Goal: Task Accomplishment & Management: Manage account settings

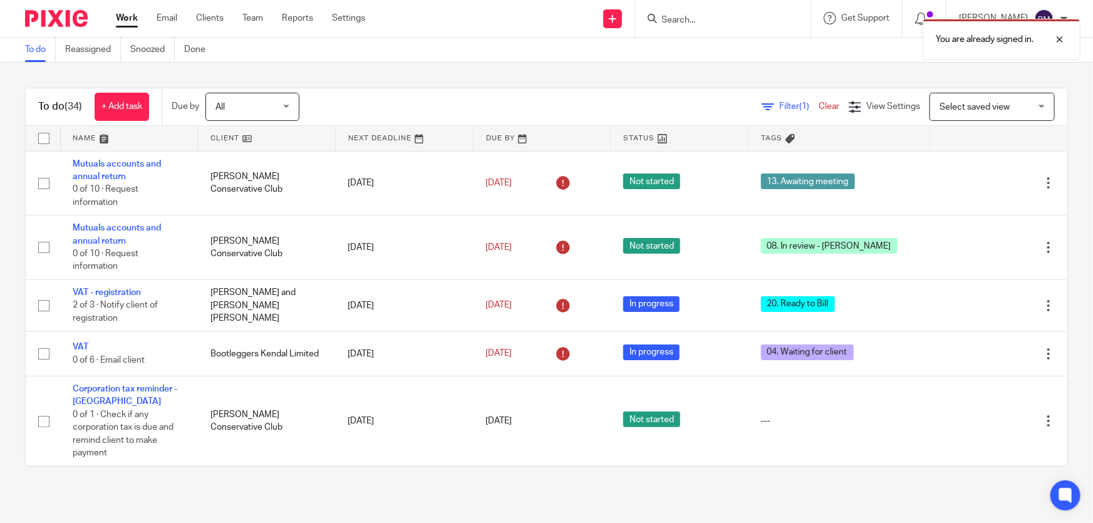
click at [740, 24] on div "You are already signed in." at bounding box center [814, 37] width 534 height 48
click at [1025, 39] on p "You are already signed in." at bounding box center [985, 39] width 98 height 13
click at [710, 21] on input "Search" at bounding box center [716, 20] width 113 height 11
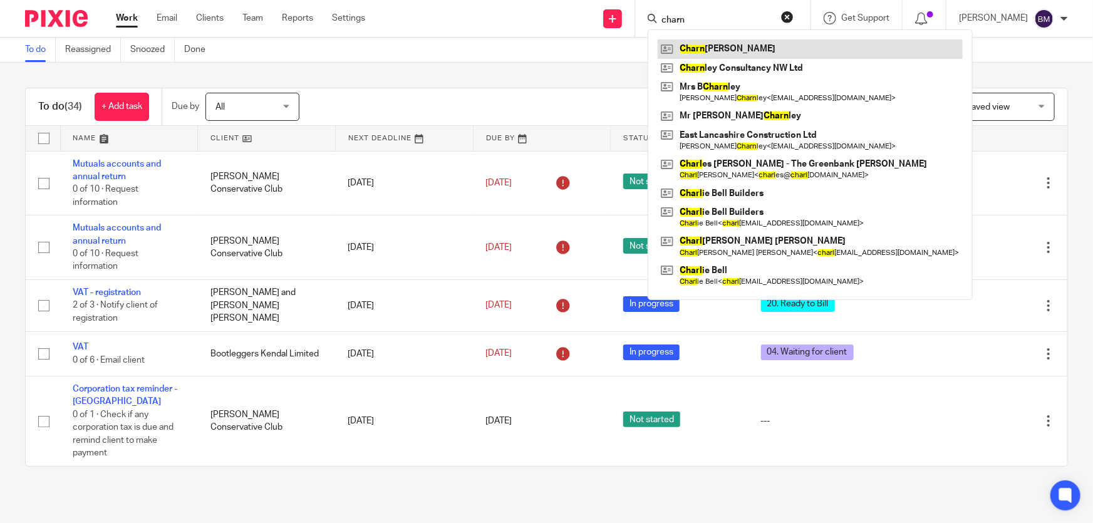
type input "charn"
click at [723, 49] on link at bounding box center [810, 48] width 305 height 19
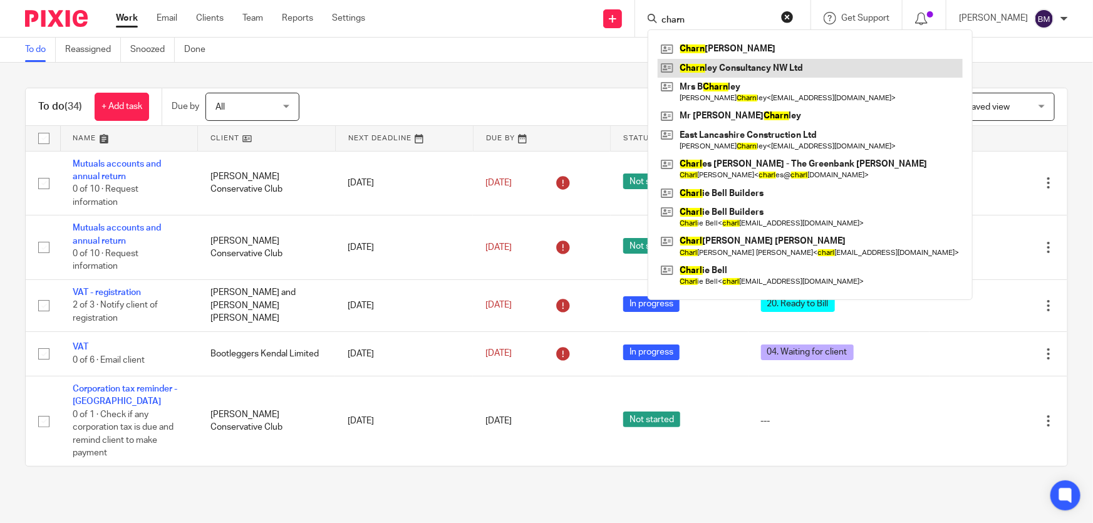
click at [735, 67] on link at bounding box center [810, 68] width 305 height 19
click at [118, 17] on link "Work" at bounding box center [127, 18] width 22 height 13
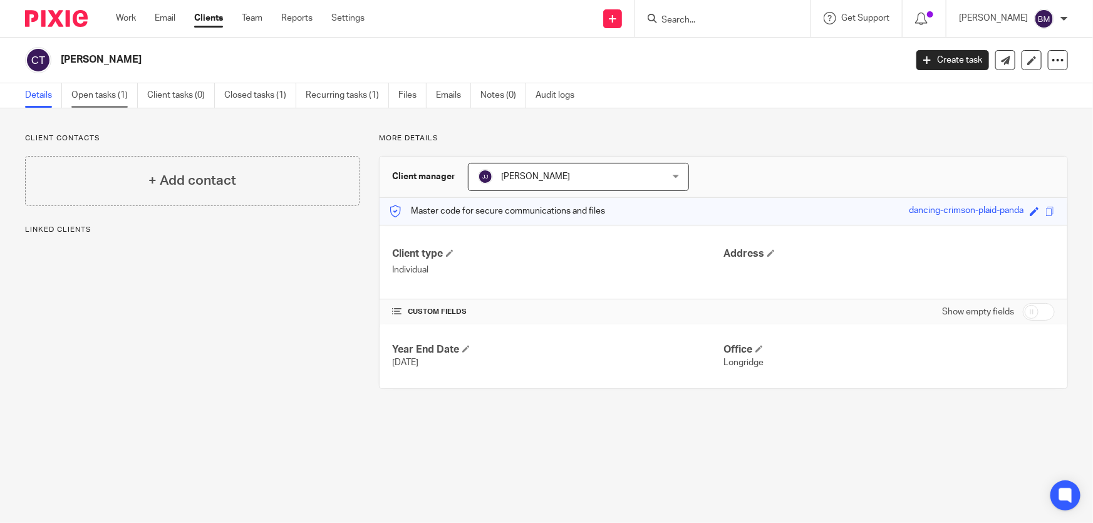
click at [115, 100] on link "Open tasks (1)" at bounding box center [104, 95] width 66 height 24
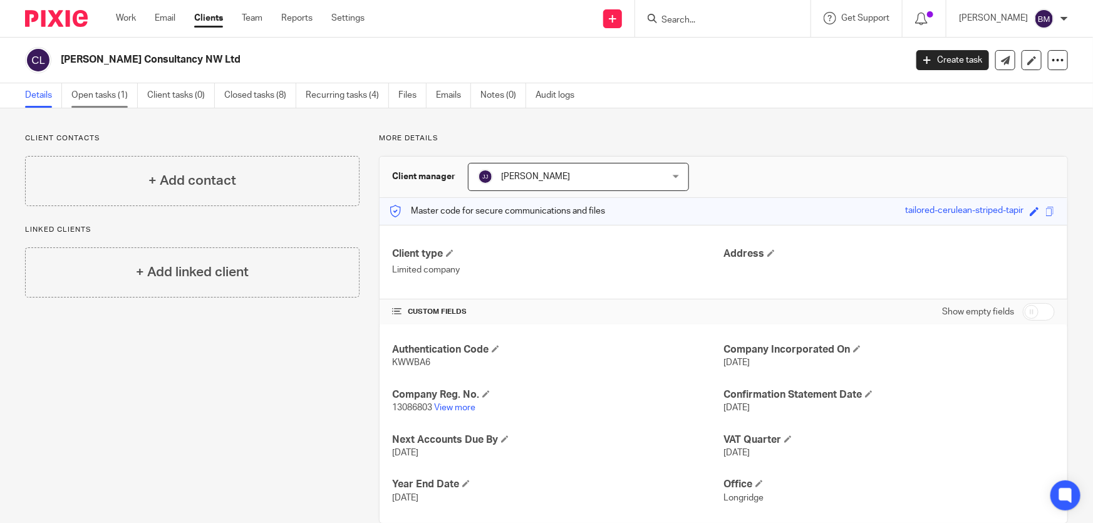
click at [91, 100] on link "Open tasks (1)" at bounding box center [104, 95] width 66 height 24
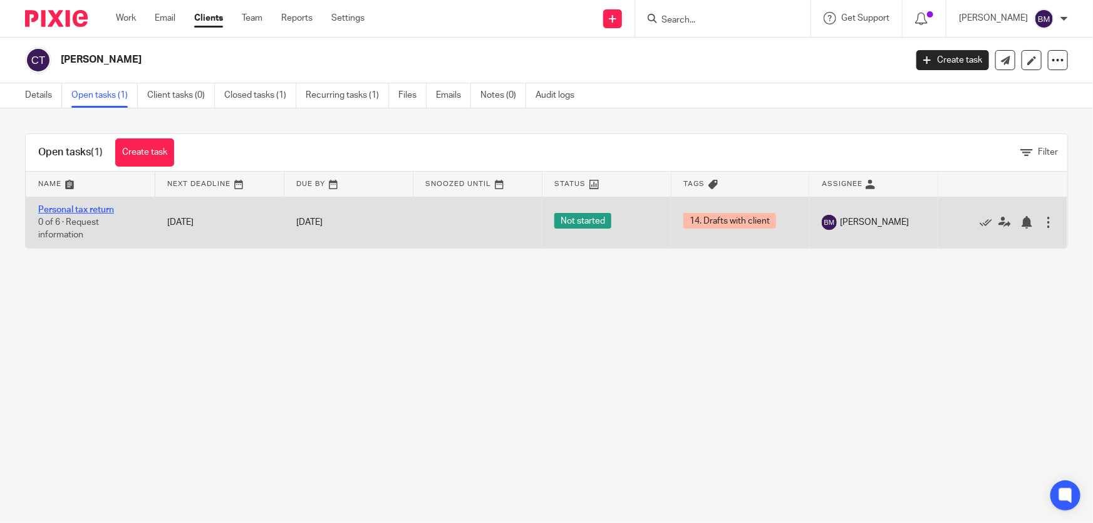
click at [88, 207] on link "Personal tax return" at bounding box center [76, 209] width 76 height 9
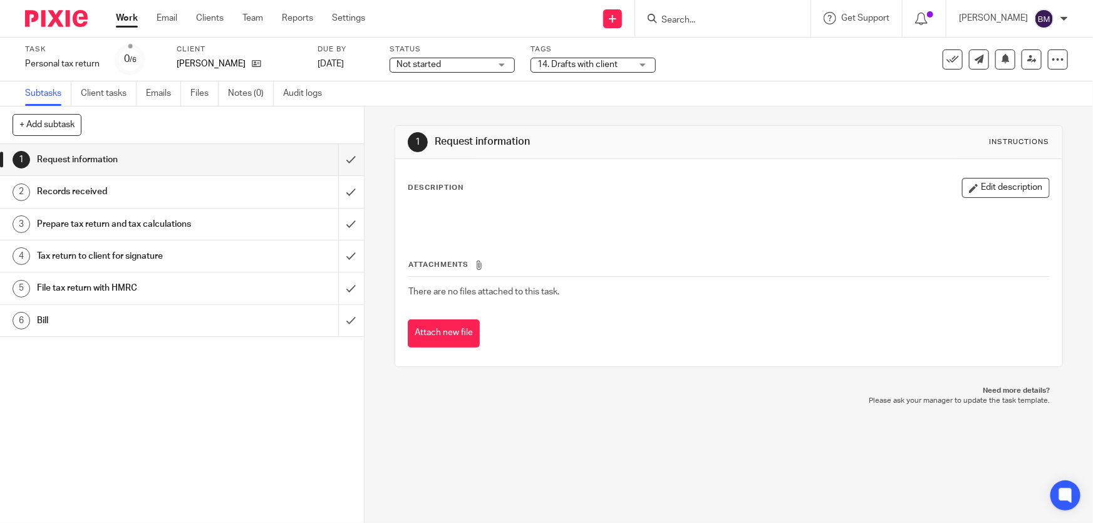
click at [591, 68] on span "14. Drafts with client" at bounding box center [577, 64] width 80 height 9
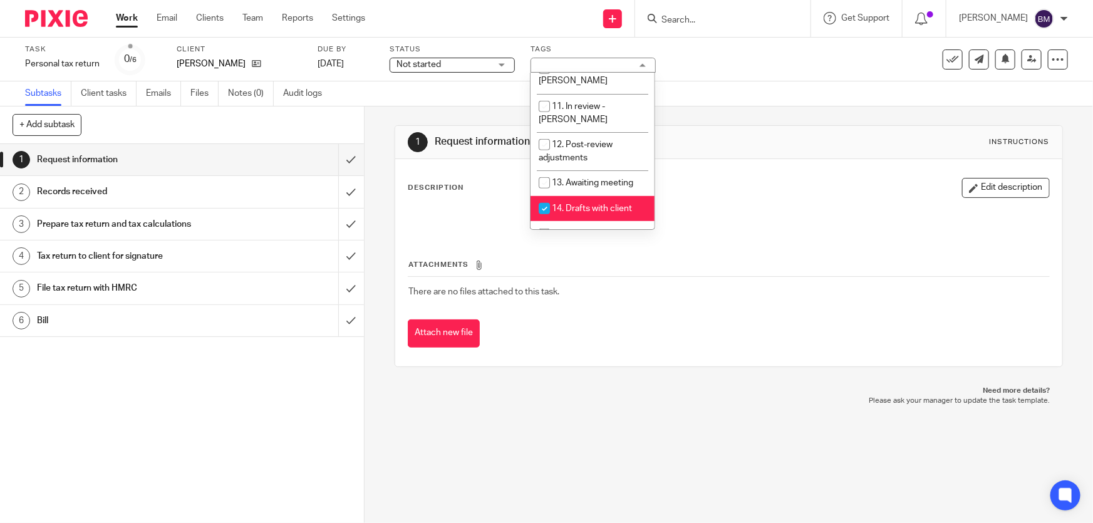
scroll to position [341, 0]
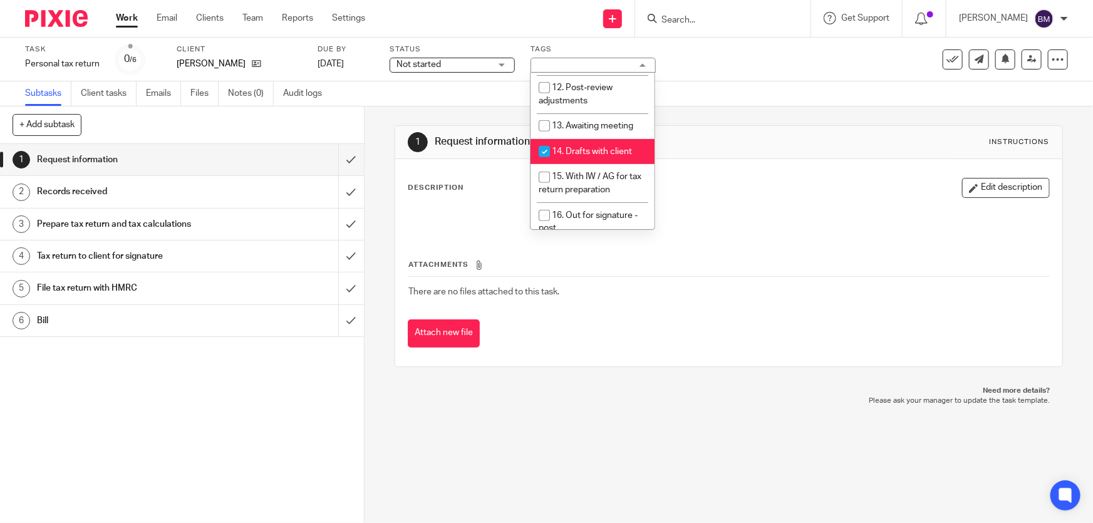
click at [579, 147] on span "14. Drafts with client" at bounding box center [592, 151] width 80 height 9
checkbox input "false"
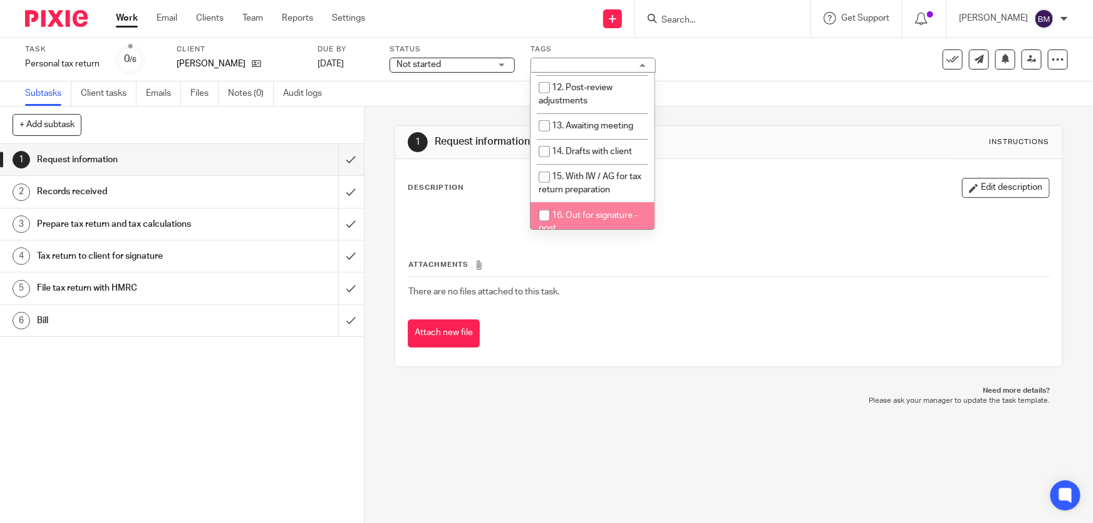
scroll to position [398, 0]
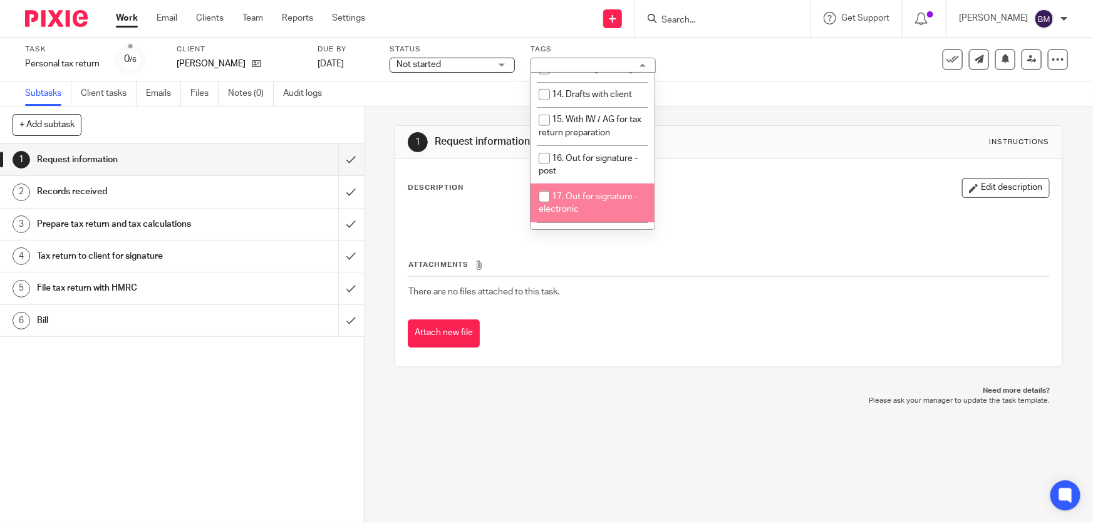
click at [586, 183] on li "17. Out for signature - electronic" at bounding box center [592, 202] width 124 height 38
checkbox input "true"
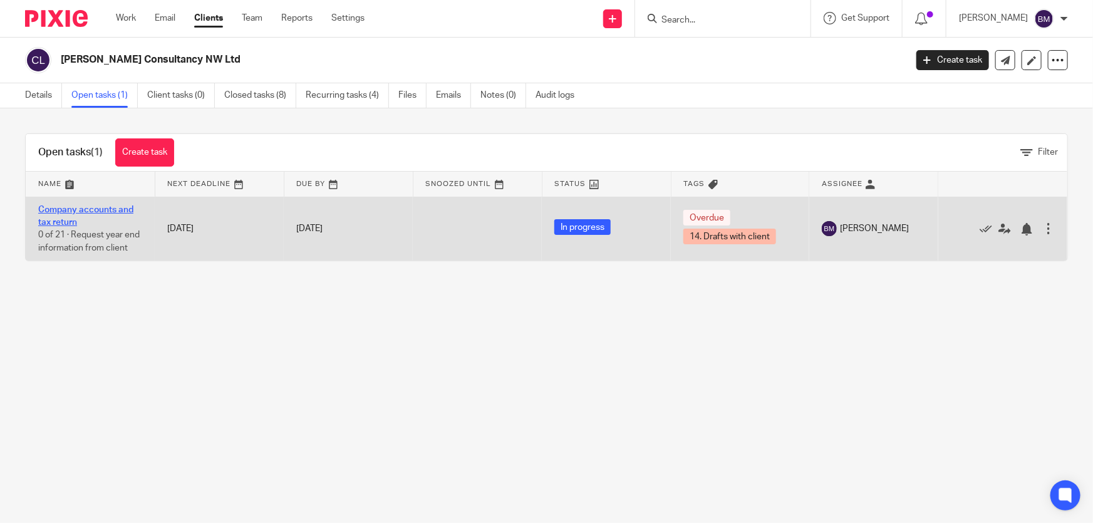
click at [85, 208] on link "Company accounts and tax return" at bounding box center [85, 215] width 95 height 21
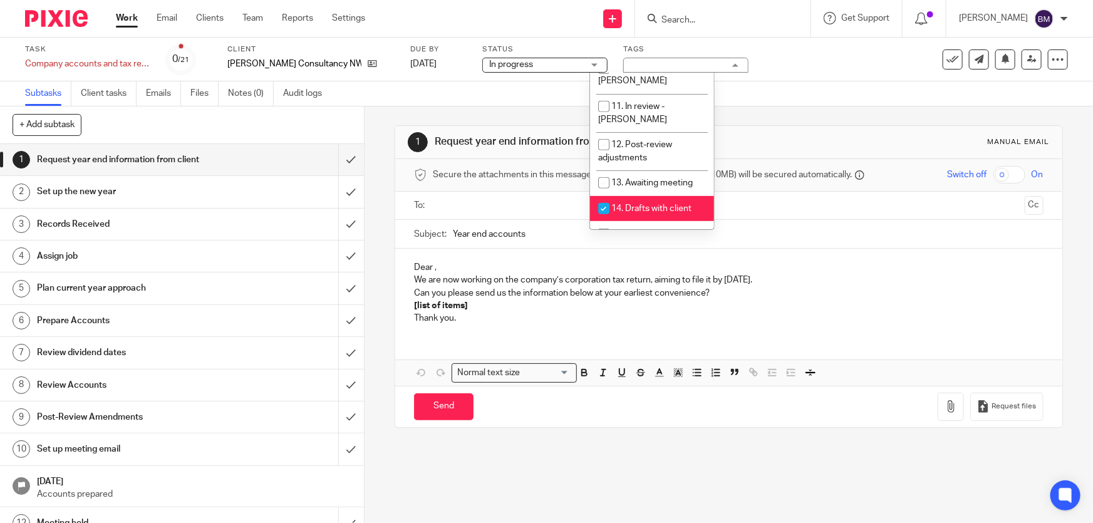
click at [629, 204] on span "14. Drafts with client" at bounding box center [651, 208] width 80 height 9
checkbox input "false"
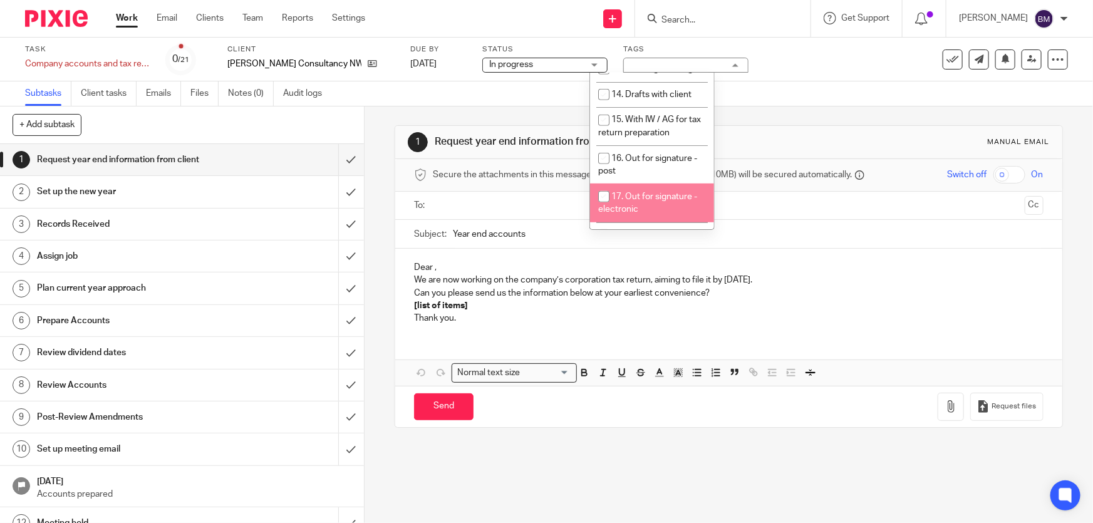
click at [643, 183] on li "17. Out for signature - electronic" at bounding box center [652, 202] width 124 height 38
checkbox input "true"
